Goal: Task Accomplishment & Management: Manage account settings

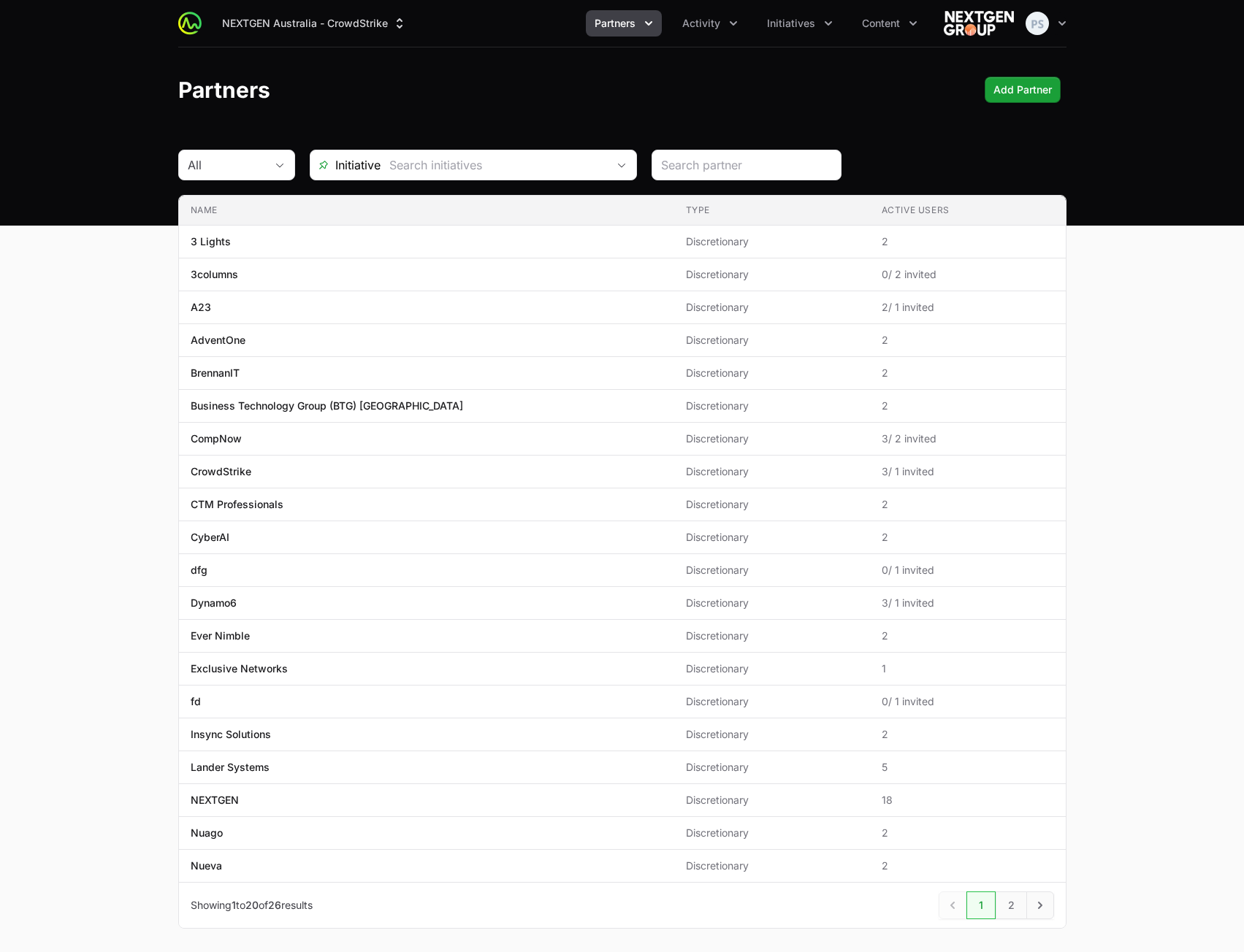
click at [1144, 363] on main "All Initiative Name Type Active Users Name 3 Lights Type Discretionary Active U…" at bounding box center [622, 557] width 1244 height 815
click at [1130, 412] on main "All Initiative Name Type Active Users Name 3 Lights Type Discretionary Active U…" at bounding box center [622, 557] width 1244 height 815
click at [721, 26] on button "Activity" at bounding box center [710, 24] width 73 height 26
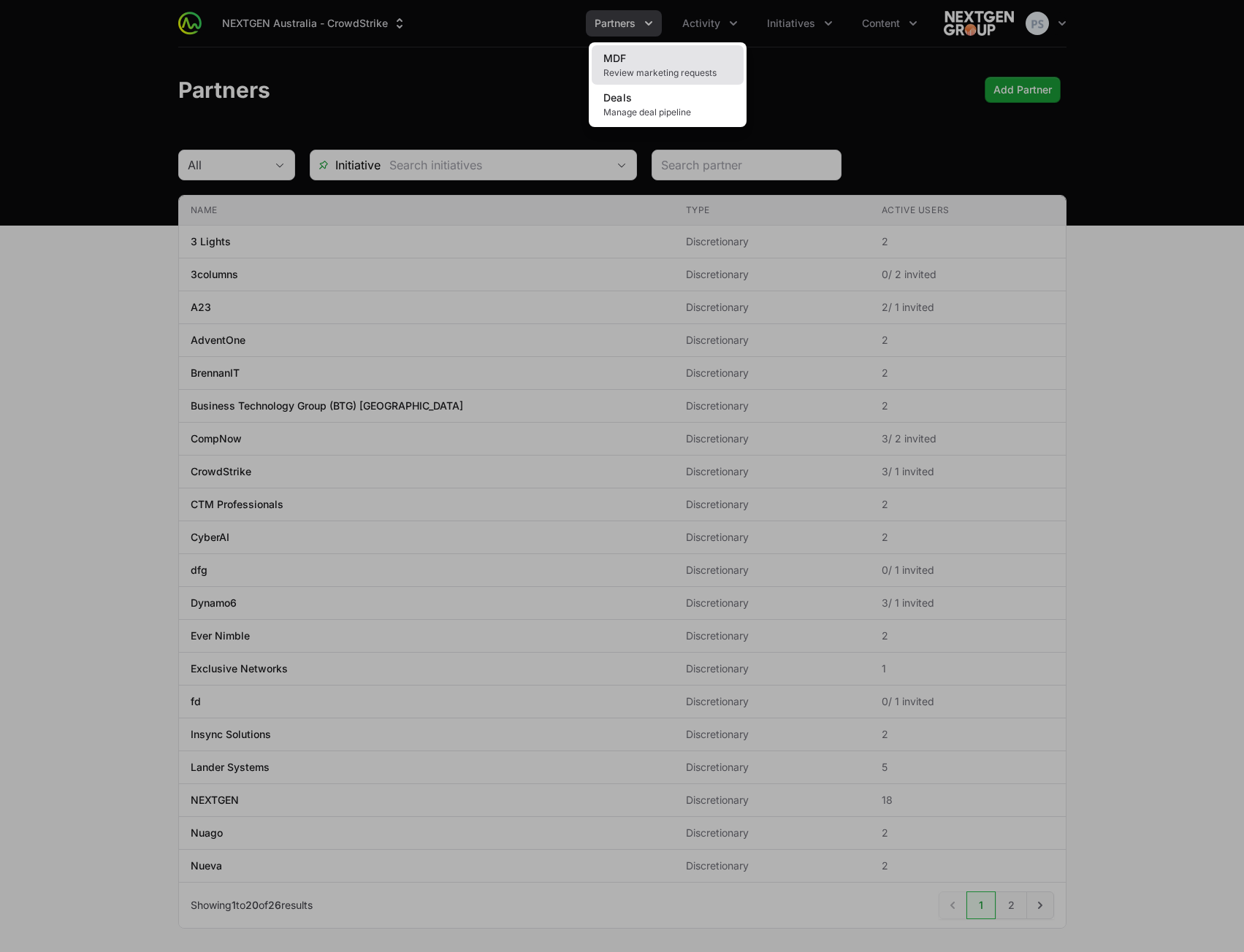
click at [676, 70] on span "Review marketing requests" at bounding box center [667, 73] width 129 height 11
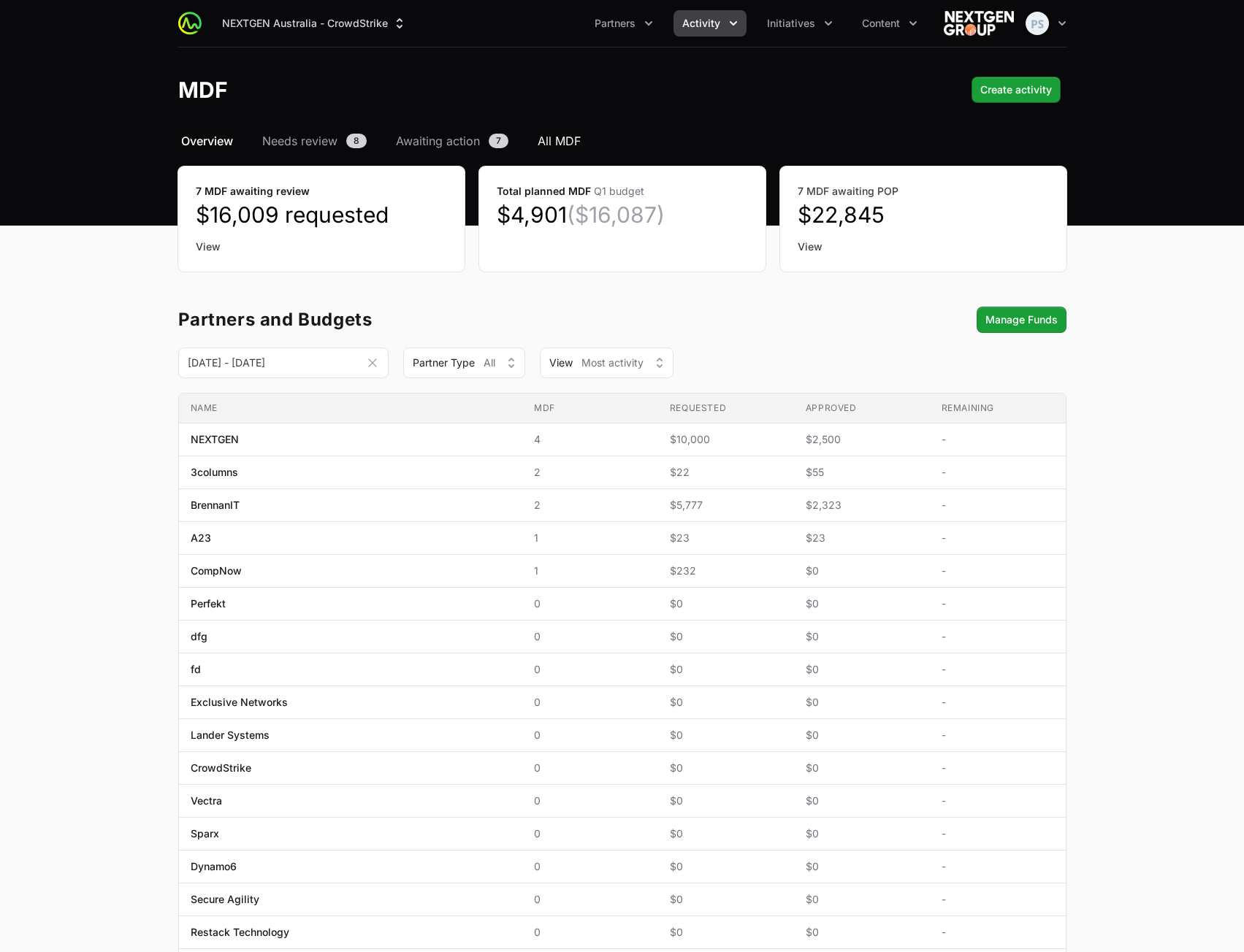
click at [557, 140] on span "All MDF" at bounding box center [559, 141] width 43 height 17
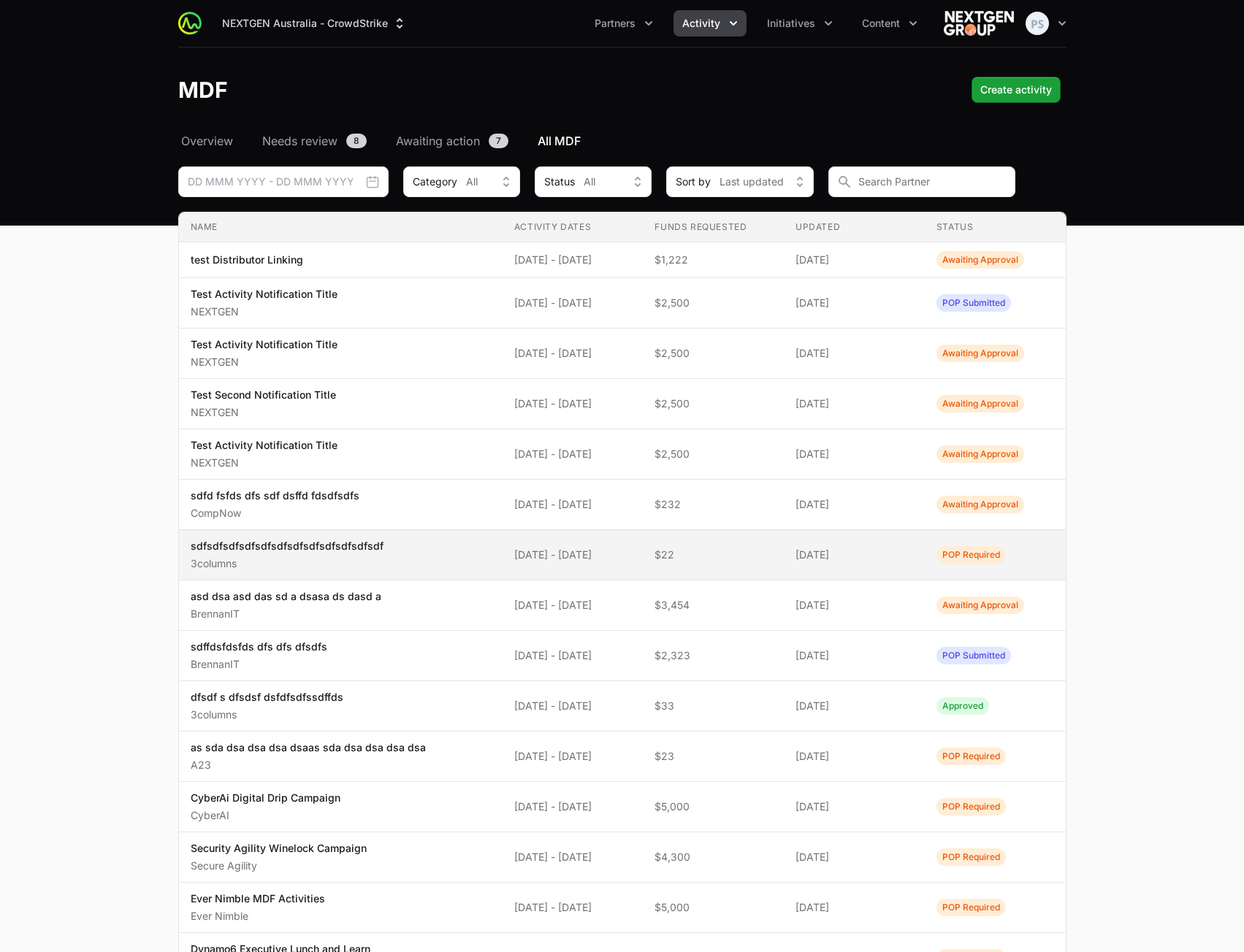
click at [398, 552] on span "sdfsdfsdfsdfsdfsdfsdfsdfsdfsdfsdfsdf 3columns" at bounding box center [340, 555] width 300 height 32
